Goal: Task Accomplishment & Management: Manage account settings

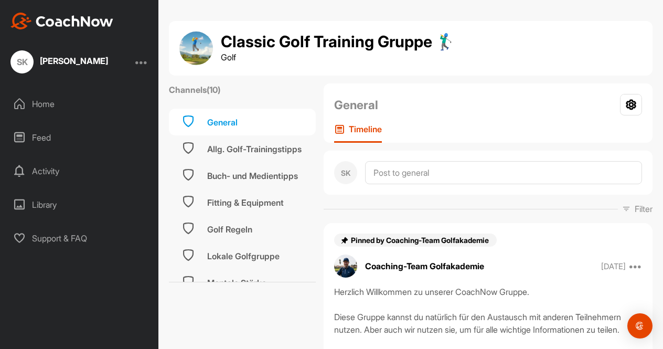
click at [52, 84] on div "SK [PERSON_NAME] Home Feed Activity Library Support & FAQ" at bounding box center [79, 174] width 158 height 349
click at [42, 104] on div "Home" at bounding box center [80, 104] width 148 height 26
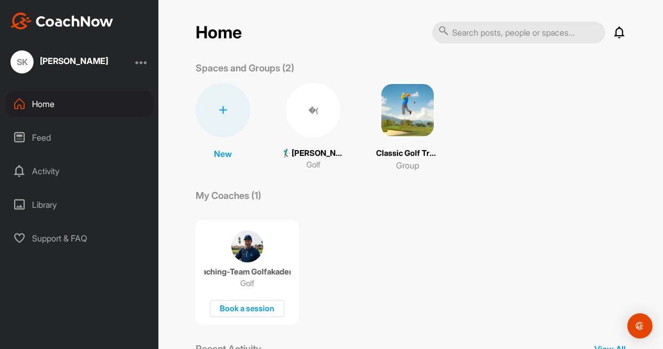
click at [148, 63] on div "SK Simon Krämer" at bounding box center [79, 61] width 158 height 23
click at [146, 63] on div at bounding box center [141, 62] width 13 height 13
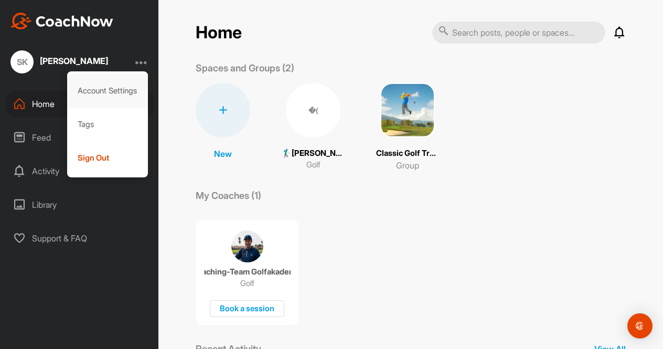
click at [112, 92] on div "Account Settings" at bounding box center [107, 91] width 81 height 34
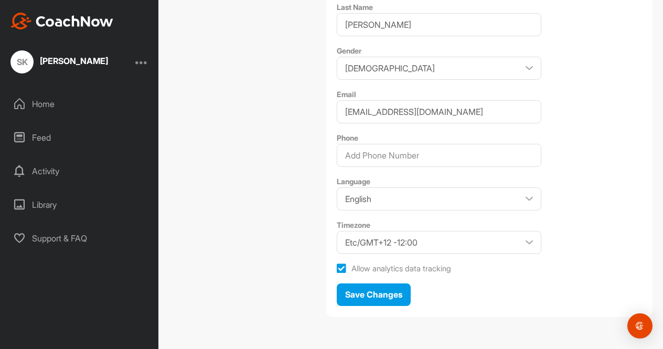
scroll to position [253, 0]
select select "Europe/Berlin +02:00"
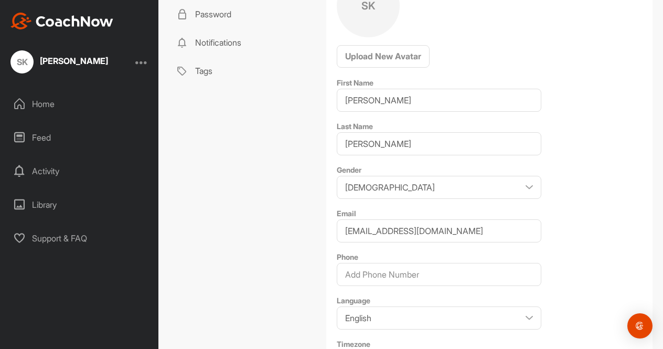
scroll to position [135, 0]
drag, startPoint x: 443, startPoint y: 226, endPoint x: 336, endPoint y: 231, distance: 107.1
paste input "simonkraemer23@yahoo"
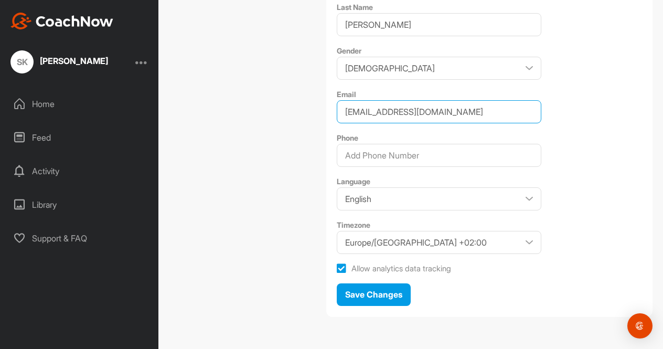
scroll to position [253, 0]
type input "simonkraemer23@yahoo.de"
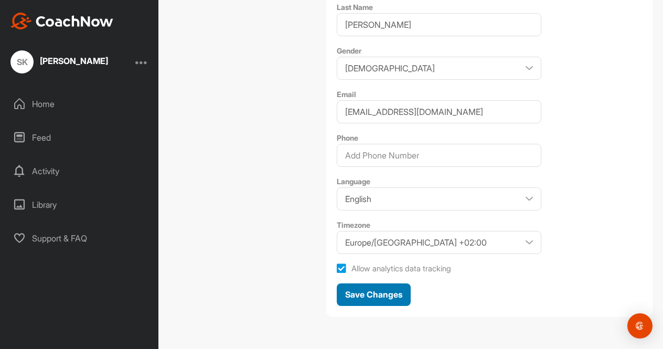
click at [371, 292] on span "Save Changes" at bounding box center [373, 294] width 57 height 10
click at [144, 65] on div at bounding box center [141, 62] width 13 height 13
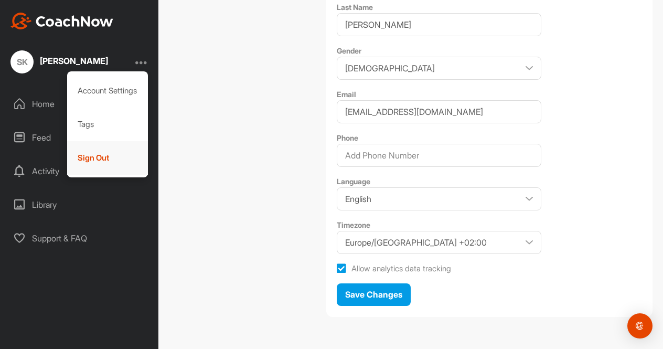
click at [136, 159] on div "Sign Out" at bounding box center [107, 158] width 81 height 34
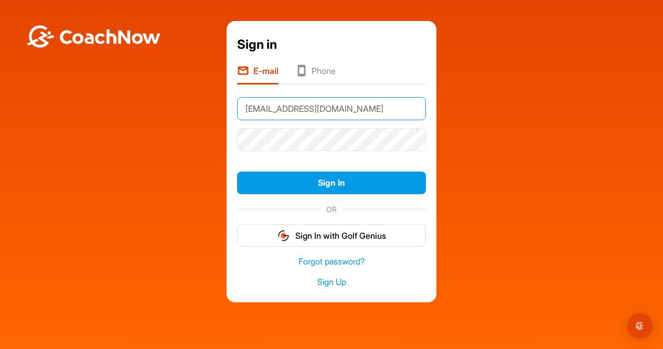
type input "simonkraemer23@yahoo.de"
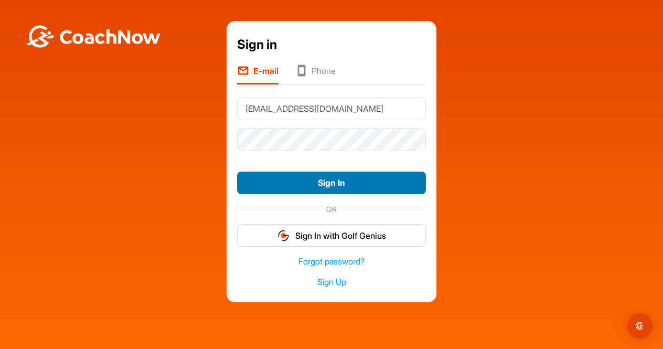
click at [307, 188] on button "Sign In" at bounding box center [331, 183] width 189 height 23
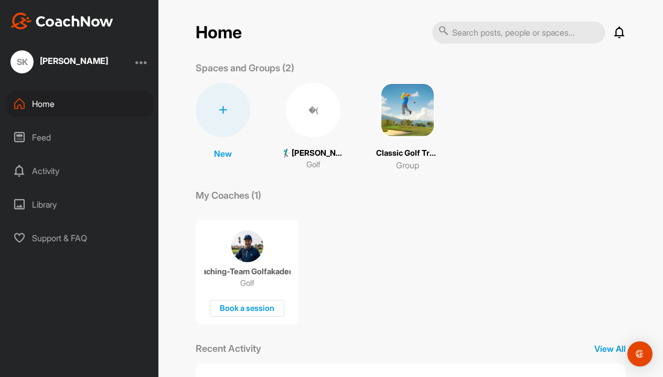
click at [153, 73] on div "SK [PERSON_NAME]" at bounding box center [79, 61] width 158 height 23
click at [145, 67] on div at bounding box center [141, 62] width 13 height 13
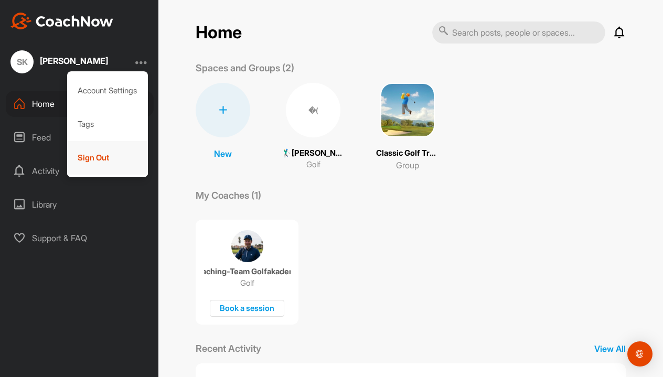
click at [141, 145] on div "Sign Out" at bounding box center [107, 158] width 81 height 34
